Goal: Obtain resource: Download file/media

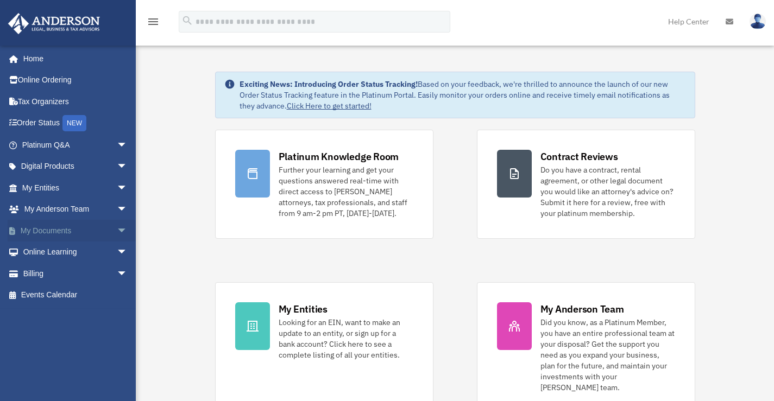
click at [41, 229] on link "My Documents arrow_drop_down" at bounding box center [76, 231] width 136 height 22
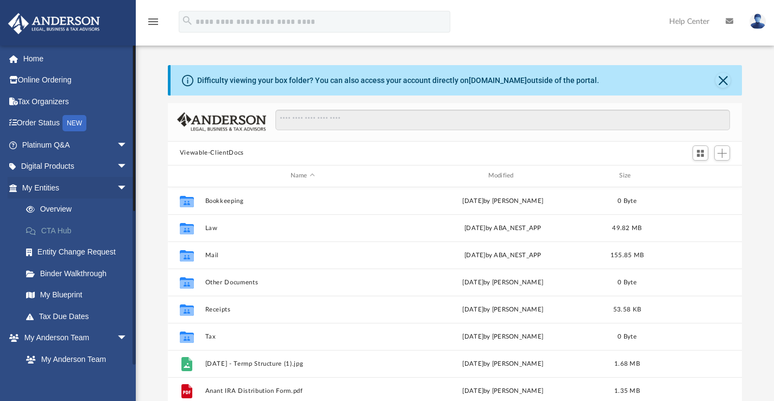
scroll to position [238, 566]
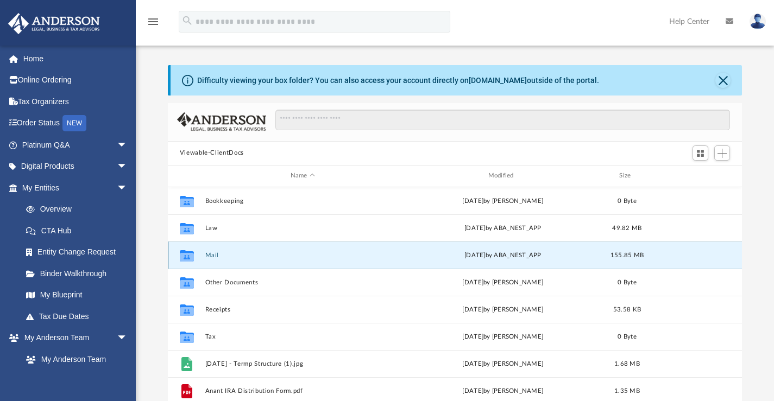
click at [206, 254] on button "Mail" at bounding box center [302, 254] width 195 height 7
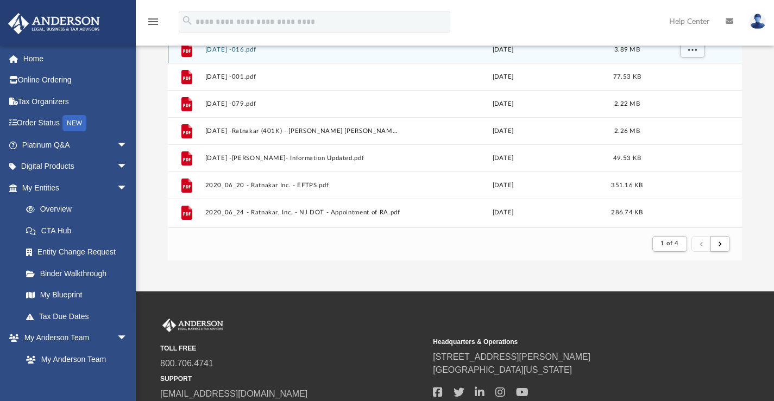
scroll to position [236, 0]
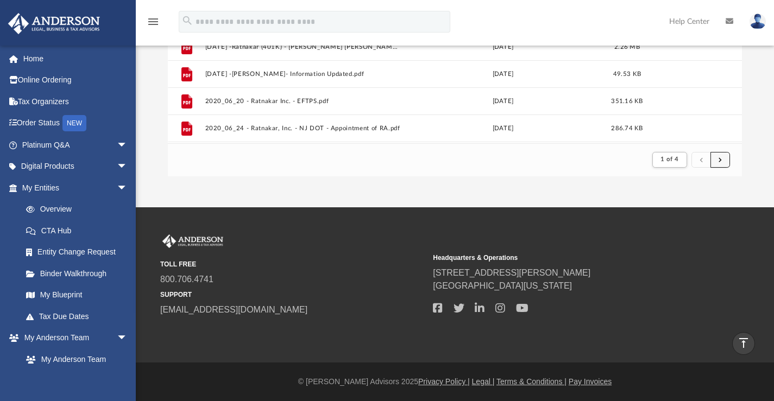
click at [721, 161] on span "submit" at bounding box center [719, 159] width 3 height 6
click at [723, 158] on button "submit" at bounding box center [720, 160] width 20 height 16
click at [722, 158] on button "submit" at bounding box center [720, 160] width 20 height 16
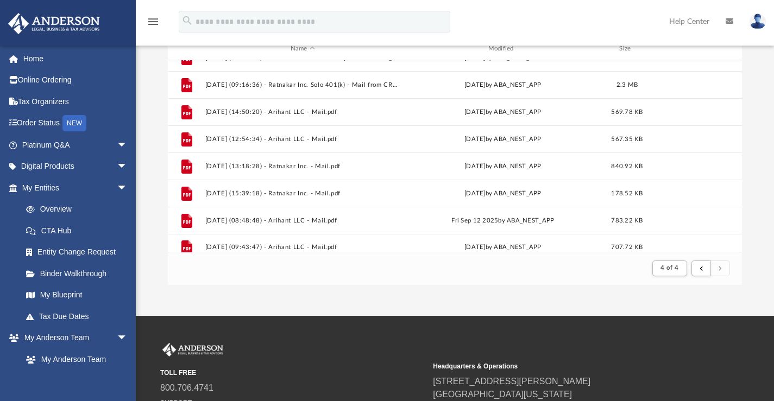
scroll to position [351, 0]
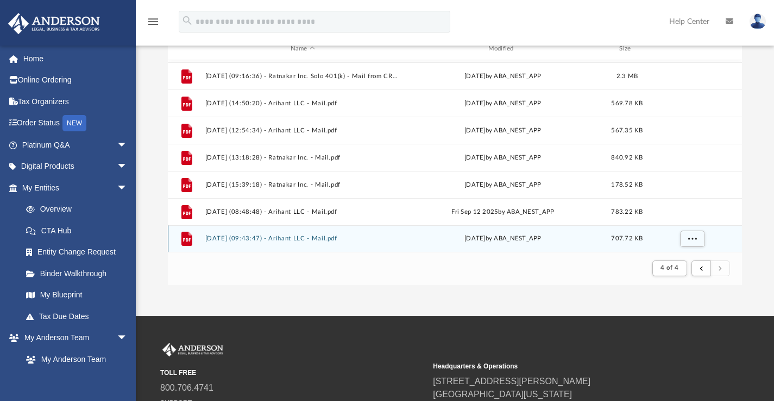
click at [299, 237] on button "[DATE] (09:43:47) - Arihant LLC - Mail.pdf" at bounding box center [302, 238] width 195 height 7
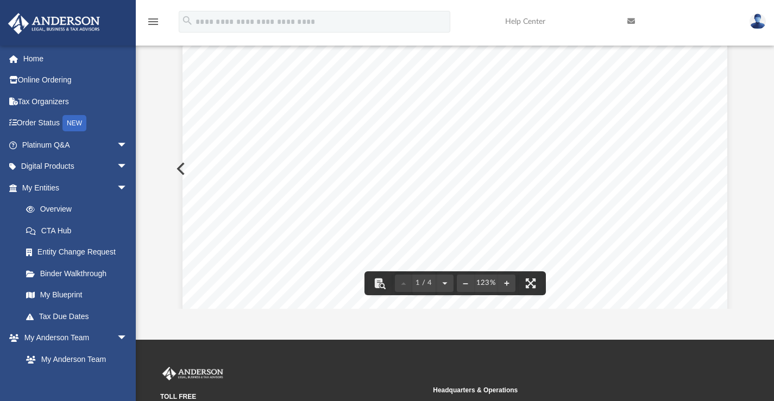
scroll to position [0, 0]
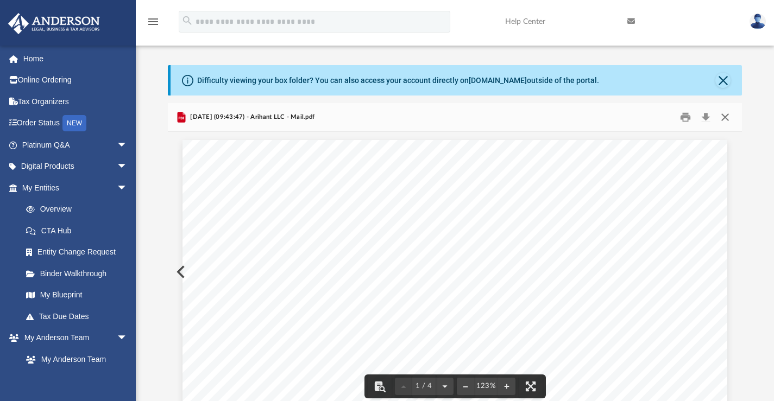
click at [728, 119] on button "Close" at bounding box center [725, 117] width 20 height 17
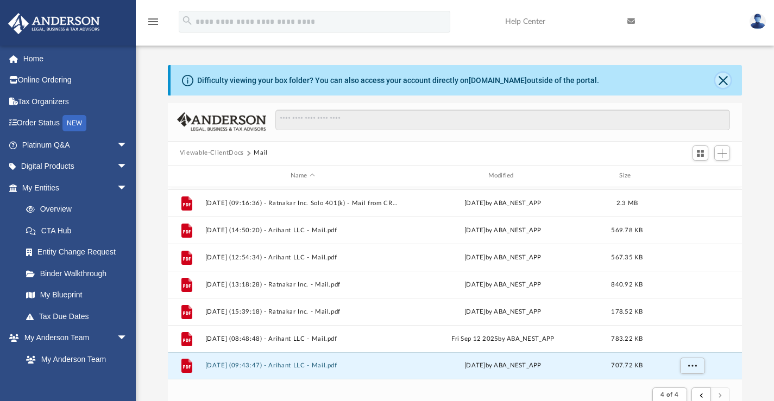
click at [725, 78] on button "Close" at bounding box center [722, 80] width 15 height 15
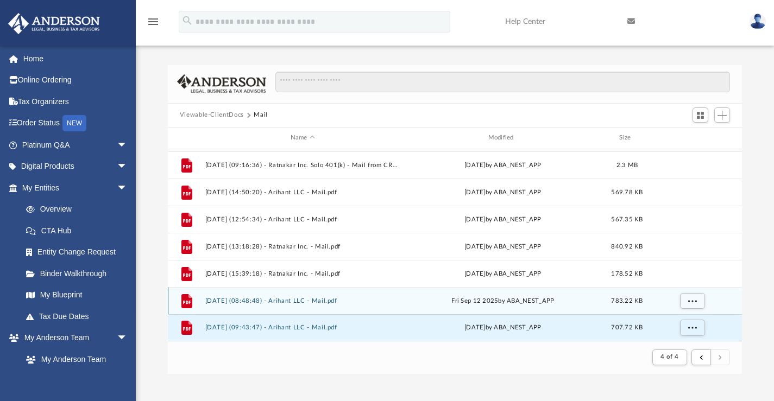
click at [267, 300] on button "[DATE] (08:48:48) - Arihant LLC - Mail.pdf" at bounding box center [302, 300] width 195 height 7
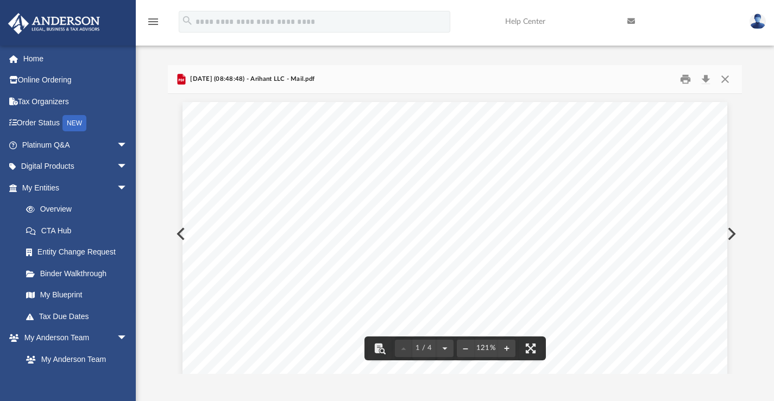
click at [762, 23] on img at bounding box center [757, 22] width 16 height 16
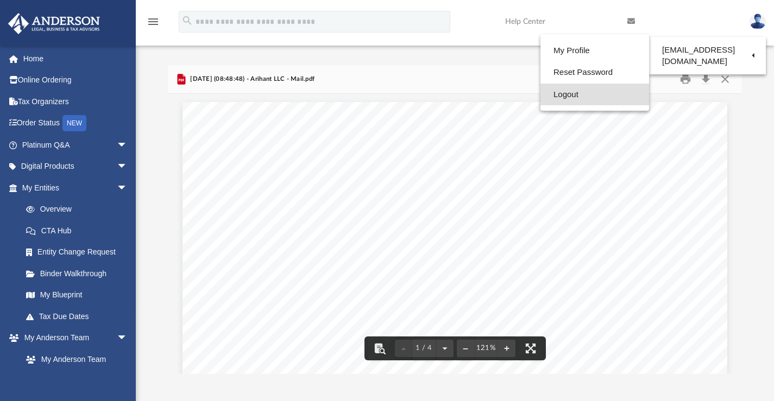
click at [556, 97] on link "Logout" at bounding box center [594, 95] width 109 height 22
